Goal: Use online tool/utility: Use online tool/utility

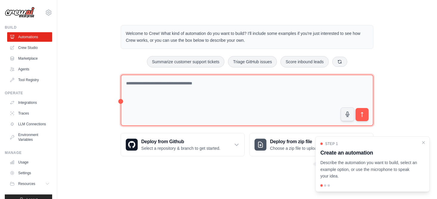
click at [203, 87] on textarea at bounding box center [247, 101] width 253 height 52
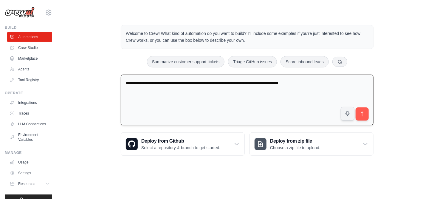
type textarea "**********"
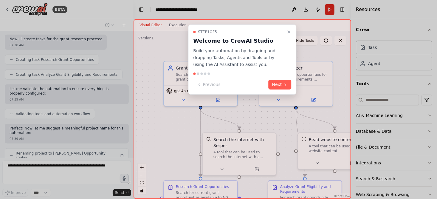
scroll to position [218, 0]
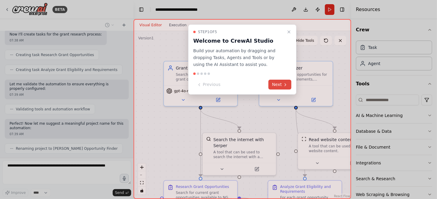
click at [278, 82] on button "Next" at bounding box center [280, 85] width 23 height 10
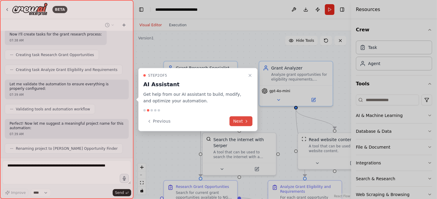
click at [241, 121] on button "Next" at bounding box center [241, 121] width 23 height 10
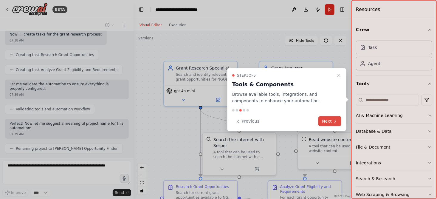
click at [335, 120] on icon at bounding box center [335, 121] width 5 height 5
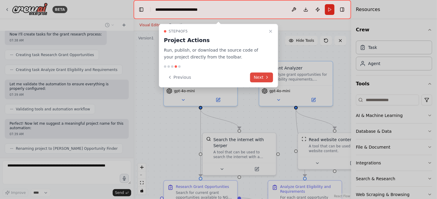
click at [265, 76] on button "Next" at bounding box center [261, 77] width 23 height 10
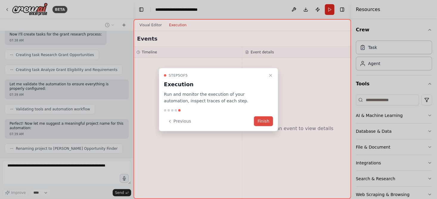
click at [263, 124] on button "Finish" at bounding box center [263, 121] width 19 height 10
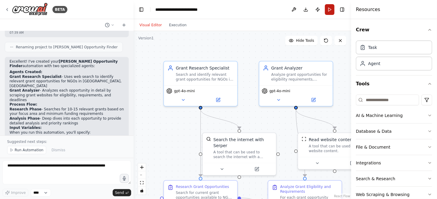
click at [328, 9] on button "Run" at bounding box center [330, 9] width 10 height 11
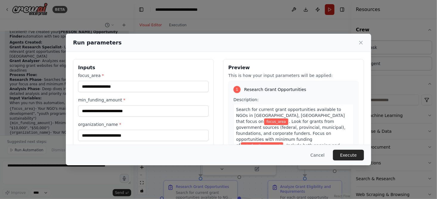
scroll to position [353, 0]
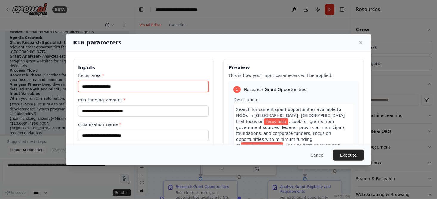
click at [171, 88] on input "focus_area *" at bounding box center [143, 86] width 131 height 11
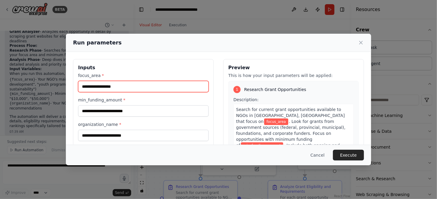
scroll to position [382, 0]
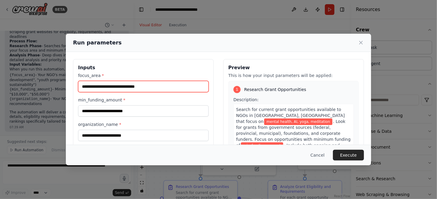
type input "**********"
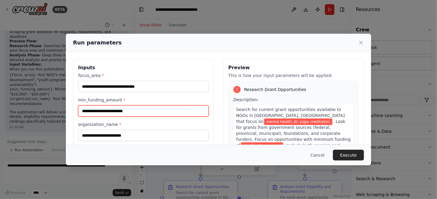
click at [142, 108] on input "min_funding_amount *" at bounding box center [143, 110] width 131 height 11
type input "***"
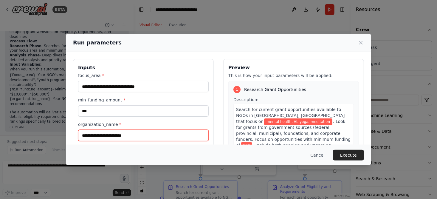
click at [138, 133] on input "organization_name *" at bounding box center [143, 135] width 131 height 11
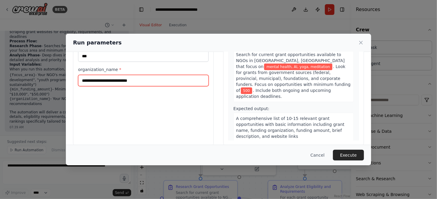
scroll to position [63, 0]
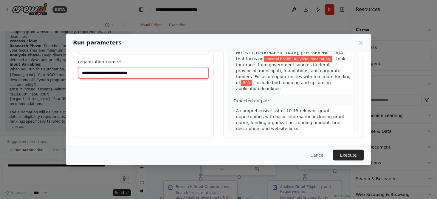
type input "**********"
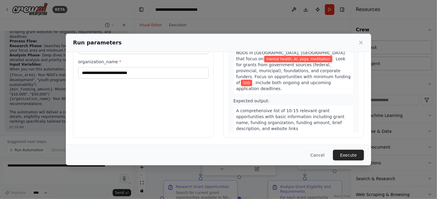
click at [135, 106] on div "**********" at bounding box center [143, 66] width 141 height 141
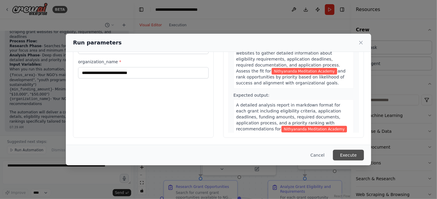
click at [346, 153] on button "Execute" at bounding box center [348, 155] width 31 height 11
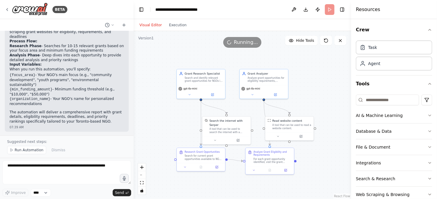
drag, startPoint x: 216, startPoint y: 114, endPoint x: 171, endPoint y: 110, distance: 44.9
click at [171, 110] on div ".deletable-edge-delete-btn { width: 20px; height: 20px; border: 0px solid #ffff…" at bounding box center [243, 115] width 218 height 168
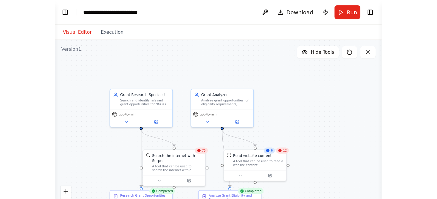
scroll to position [382, 0]
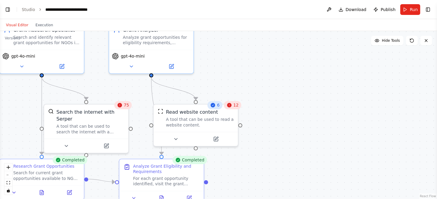
click at [122, 107] on icon at bounding box center [119, 104] width 5 height 5
click at [100, 123] on div "A tool that can be used to search the internet with a search_query. Supports di…" at bounding box center [90, 127] width 68 height 11
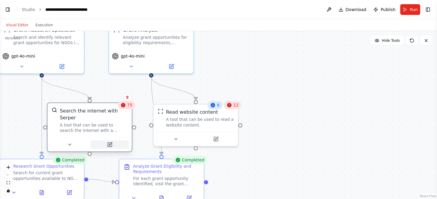
click at [108, 143] on icon at bounding box center [110, 145] width 4 height 4
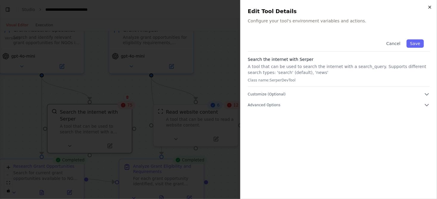
click at [430, 9] on icon "button" at bounding box center [430, 7] width 5 height 5
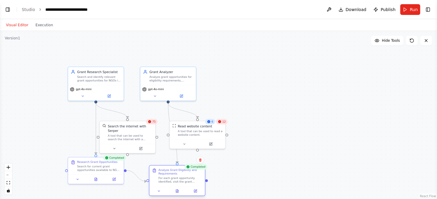
drag, startPoint x: 182, startPoint y: 169, endPoint x: 183, endPoint y: 177, distance: 8.1
click at [183, 177] on div "For each grant opportunity identified, visit the grant websites to gather detai…" at bounding box center [181, 179] width 44 height 7
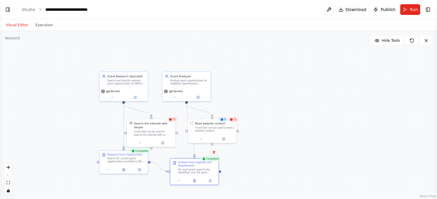
click at [48, 28] on div "Visual Editor Execution" at bounding box center [29, 25] width 54 height 12
click at [46, 26] on button "Execution" at bounding box center [44, 24] width 25 height 7
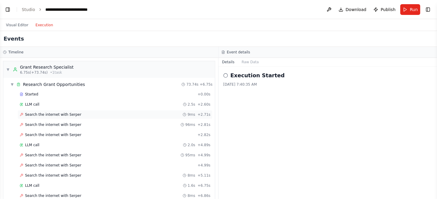
click at [44, 113] on span "Search the internet with Serper" at bounding box center [53, 114] width 56 height 5
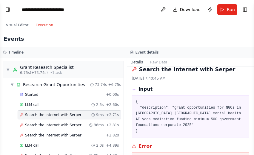
scroll to position [415, 0]
